Goal: Navigation & Orientation: Find specific page/section

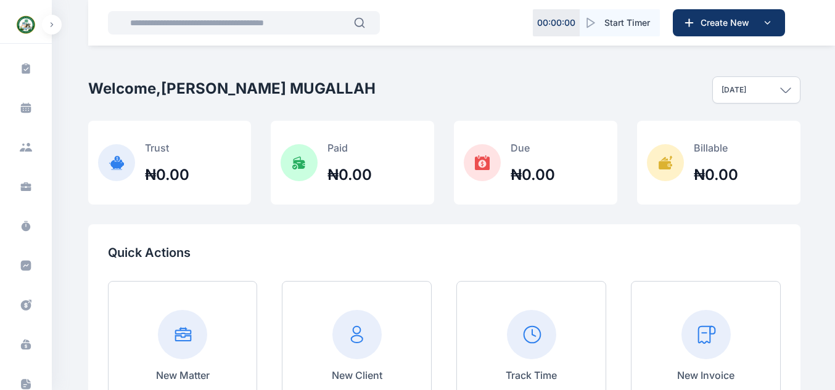
scroll to position [281, 0]
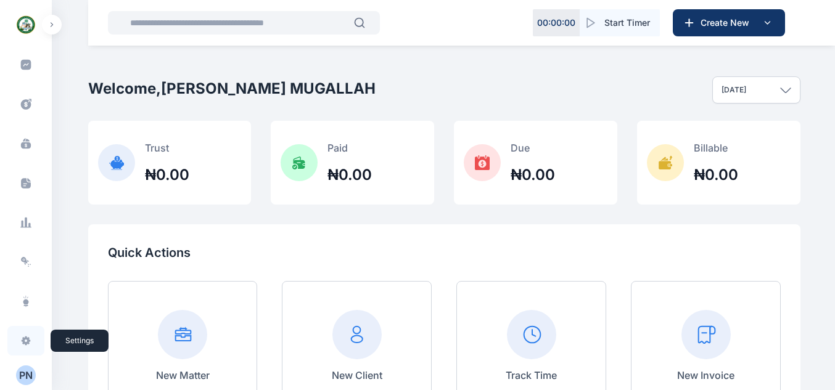
click at [26, 337] on icon at bounding box center [26, 341] width 12 height 12
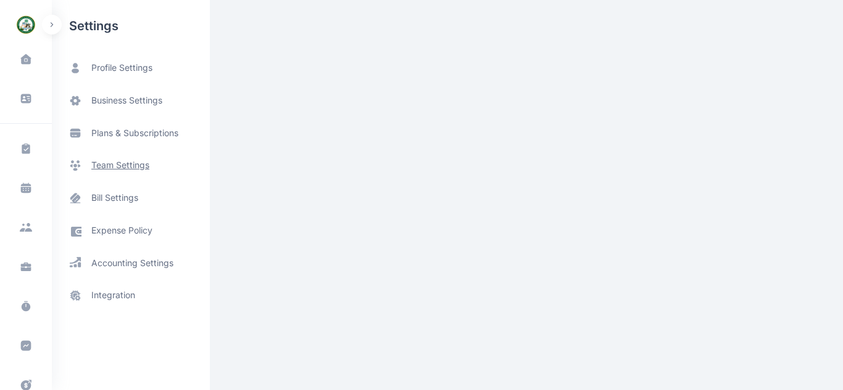
click at [127, 164] on span "team settings" at bounding box center [120, 165] width 58 height 13
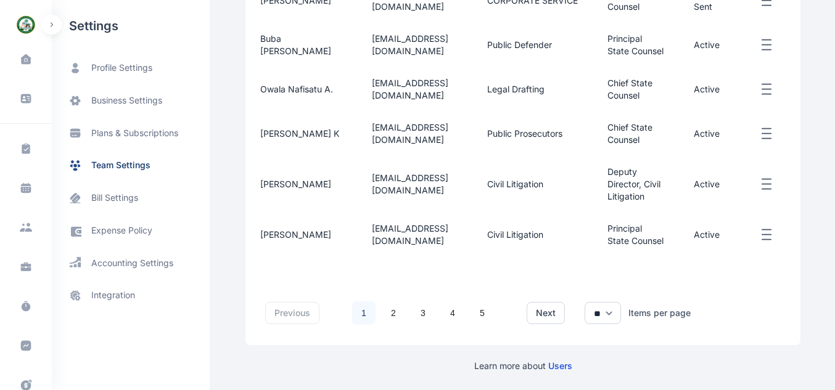
scroll to position [571, 0]
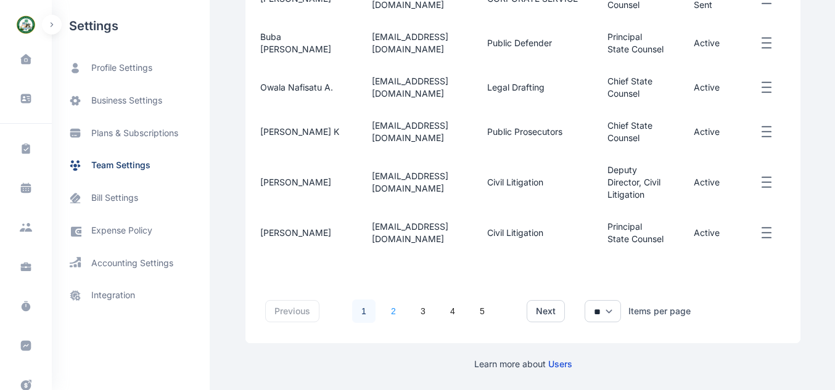
click at [389, 305] on link "2" at bounding box center [393, 311] width 23 height 23
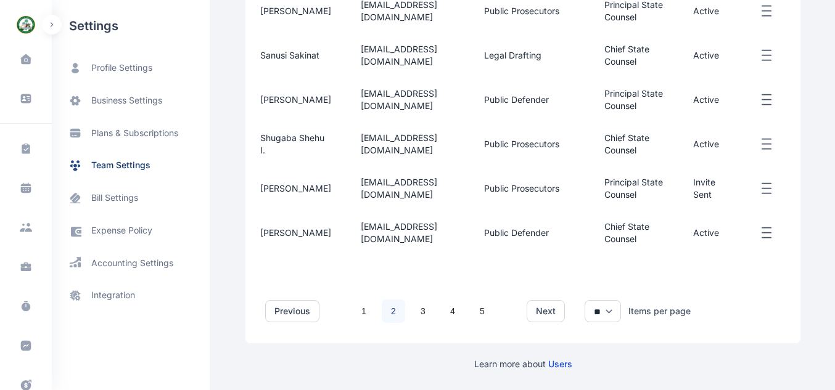
scroll to position [539, 0]
click at [411, 318] on link "3" at bounding box center [422, 311] width 23 height 23
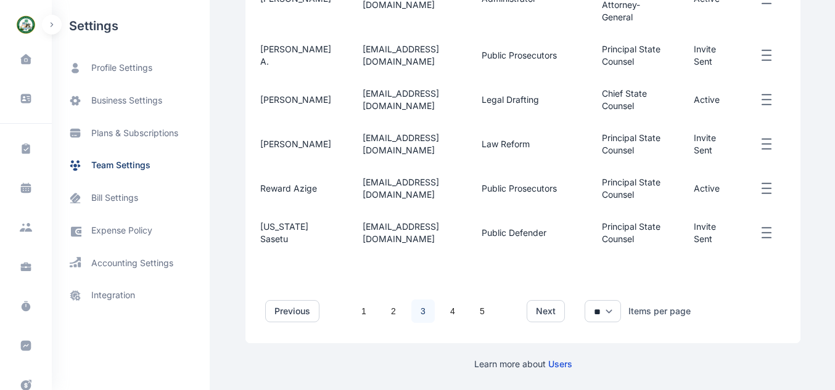
scroll to position [568, 0]
click at [452, 323] on link "4" at bounding box center [452, 311] width 23 height 23
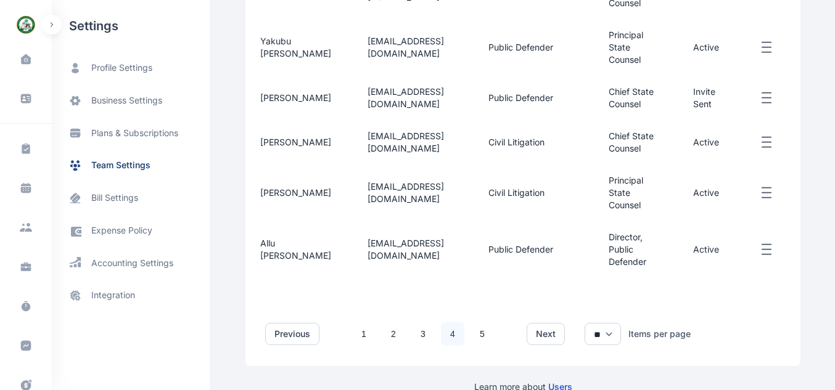
scroll to position [562, 0]
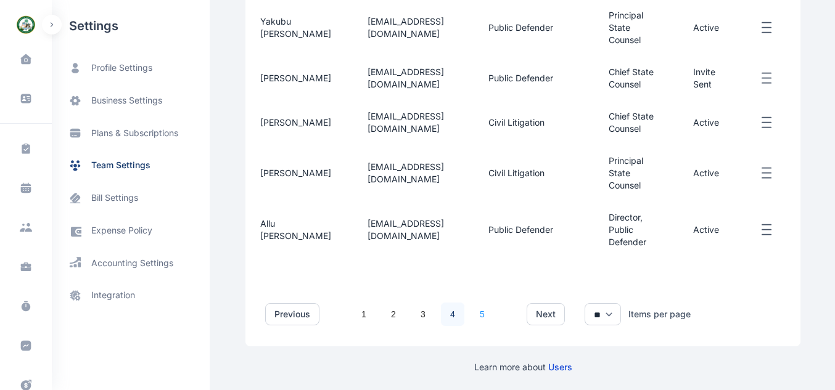
click at [478, 314] on link "5" at bounding box center [482, 314] width 23 height 23
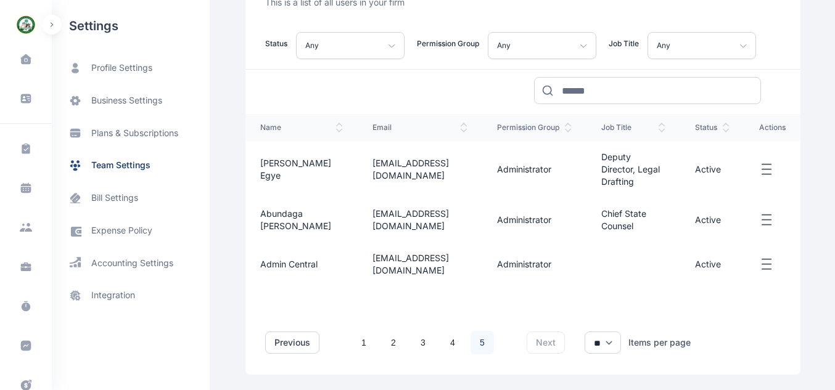
scroll to position [150, 0]
click at [450, 340] on link "4" at bounding box center [452, 341] width 23 height 23
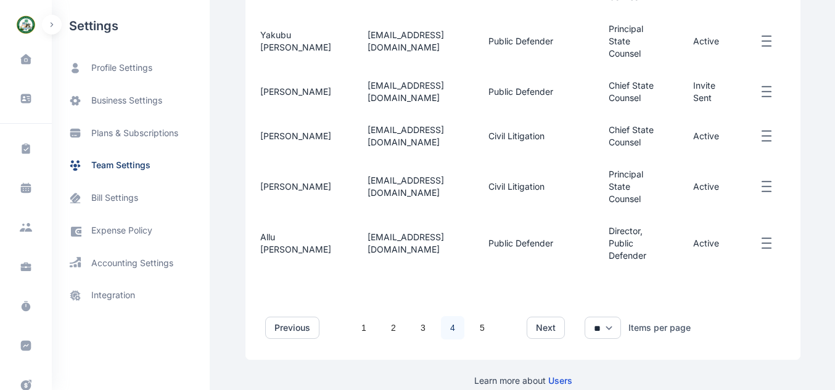
scroll to position [565, 0]
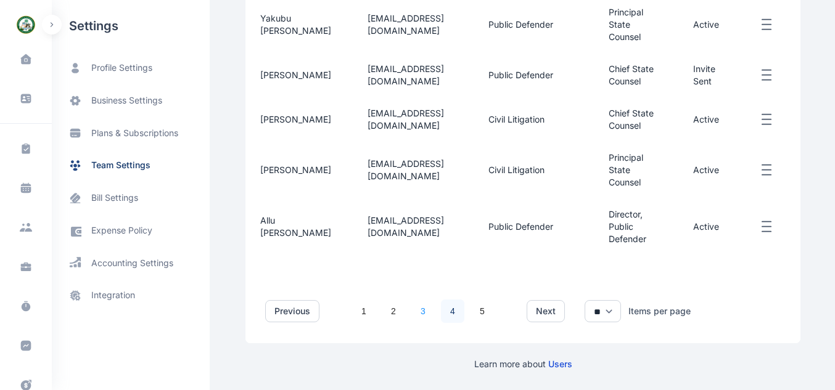
click at [418, 309] on link "3" at bounding box center [422, 311] width 23 height 23
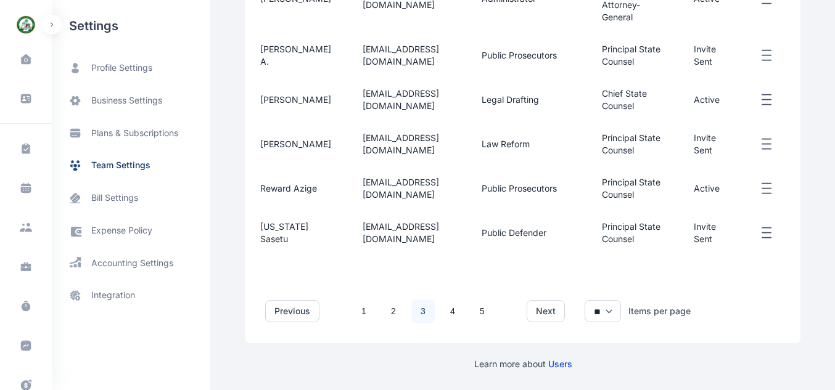
scroll to position [582, 0]
click at [389, 323] on link "2" at bounding box center [393, 311] width 23 height 23
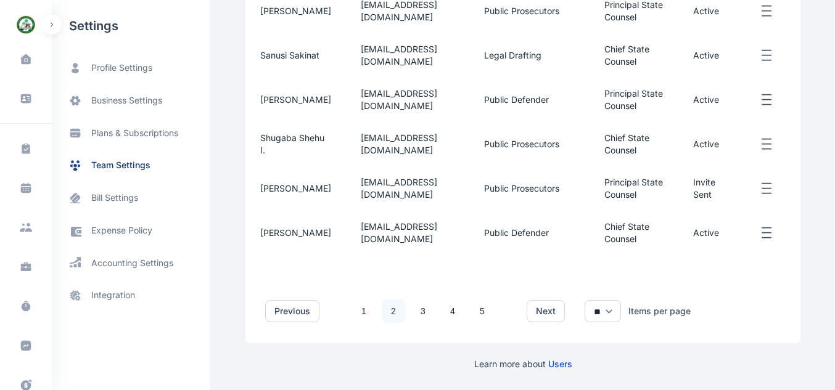
scroll to position [517, 0]
click at [361, 323] on link "1" at bounding box center [363, 311] width 23 height 23
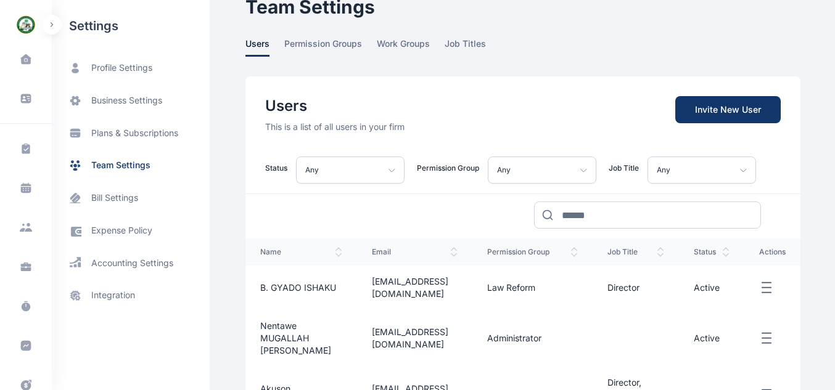
scroll to position [0, 0]
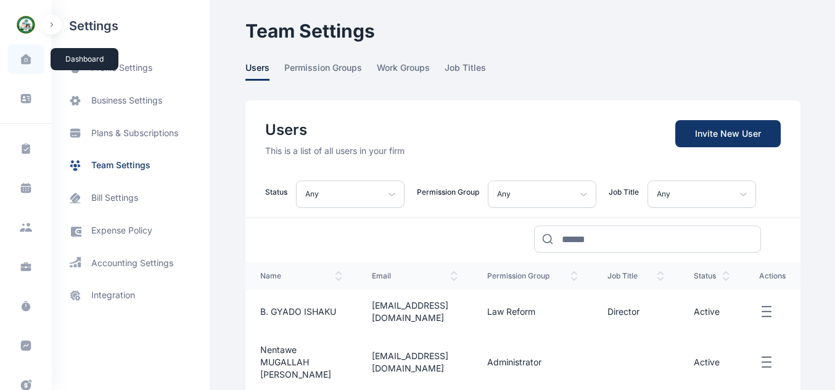
click at [26, 57] on icon at bounding box center [25, 59] width 10 height 10
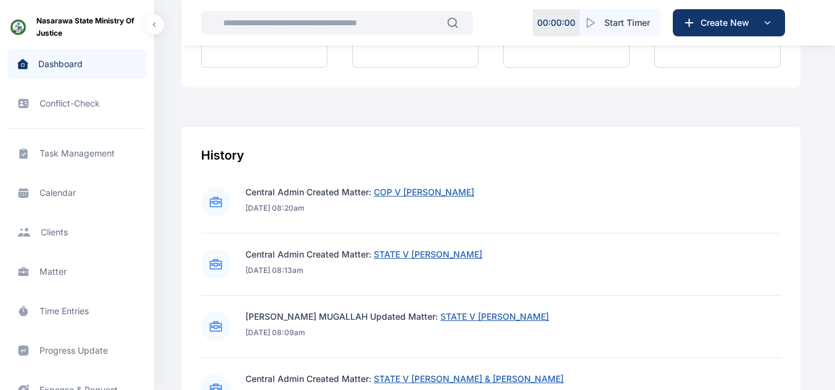
scroll to position [501, 0]
